Goal: Task Accomplishment & Management: Manage account settings

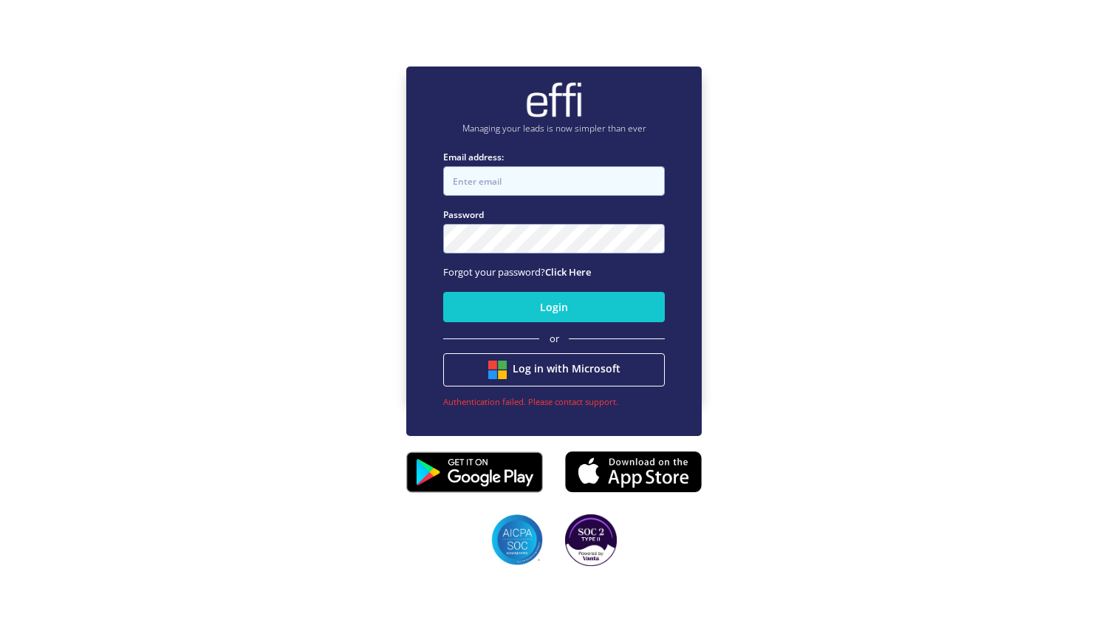
click at [486, 180] on input "Email address:" at bounding box center [554, 181] width 222 height 30
type input "neville@getneloan.com.au"
click at [443, 292] on button "Login" at bounding box center [554, 307] width 222 height 30
